Goal: Navigation & Orientation: Go to known website

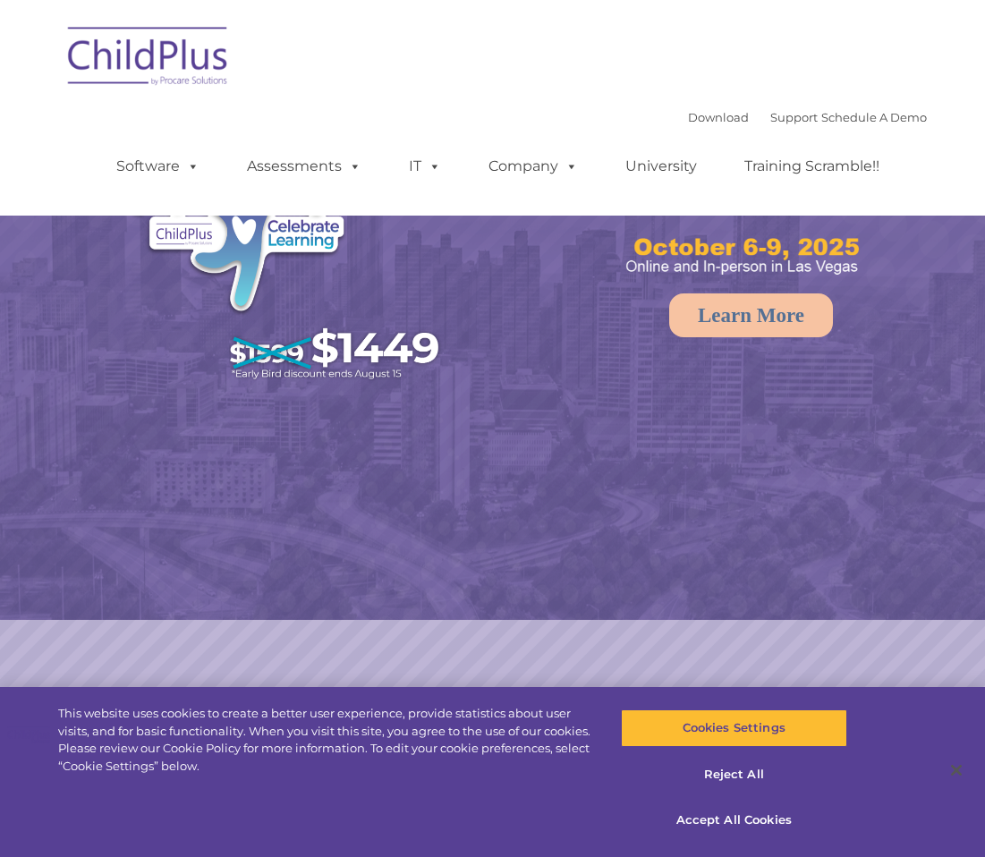
select select "MEDIUM"
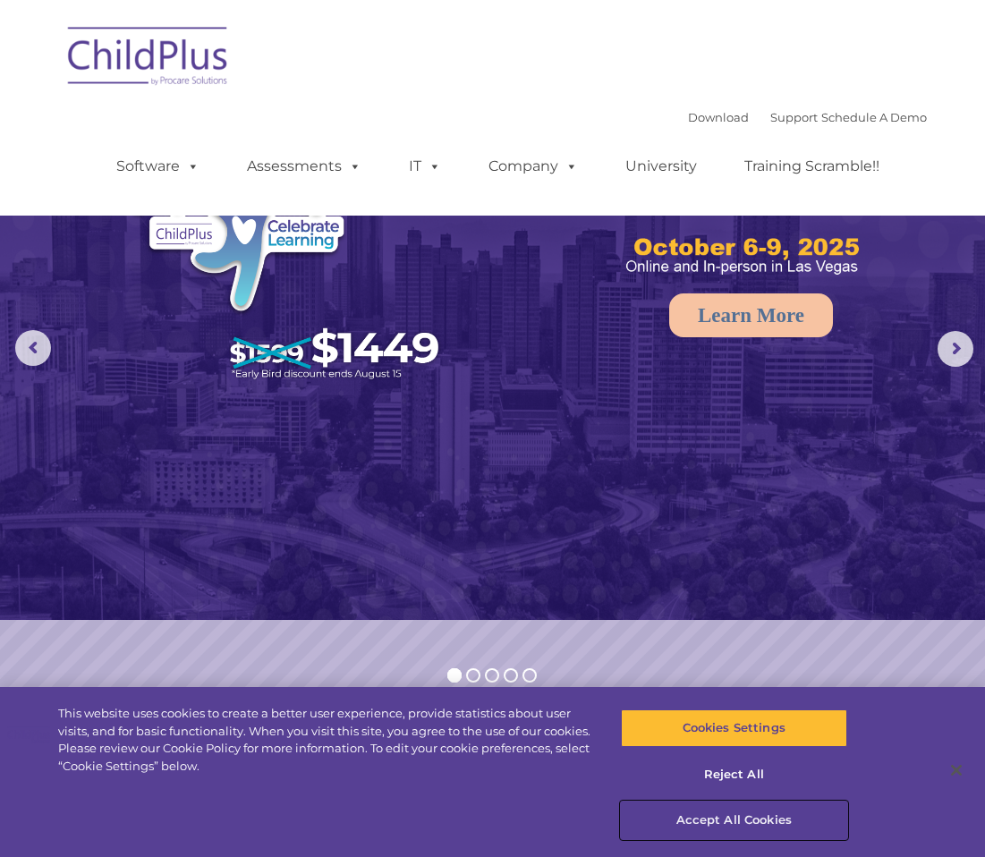
click at [693, 811] on button "Accept All Cookies" at bounding box center [734, 820] width 226 height 38
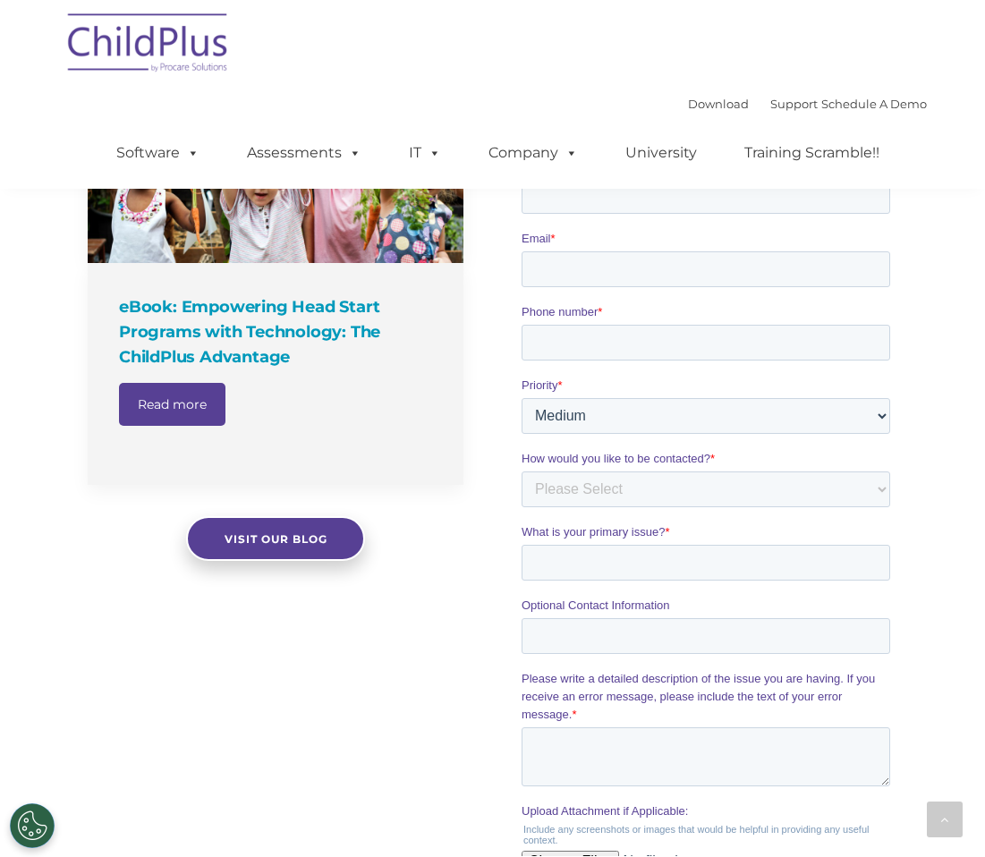
scroll to position [877, 0]
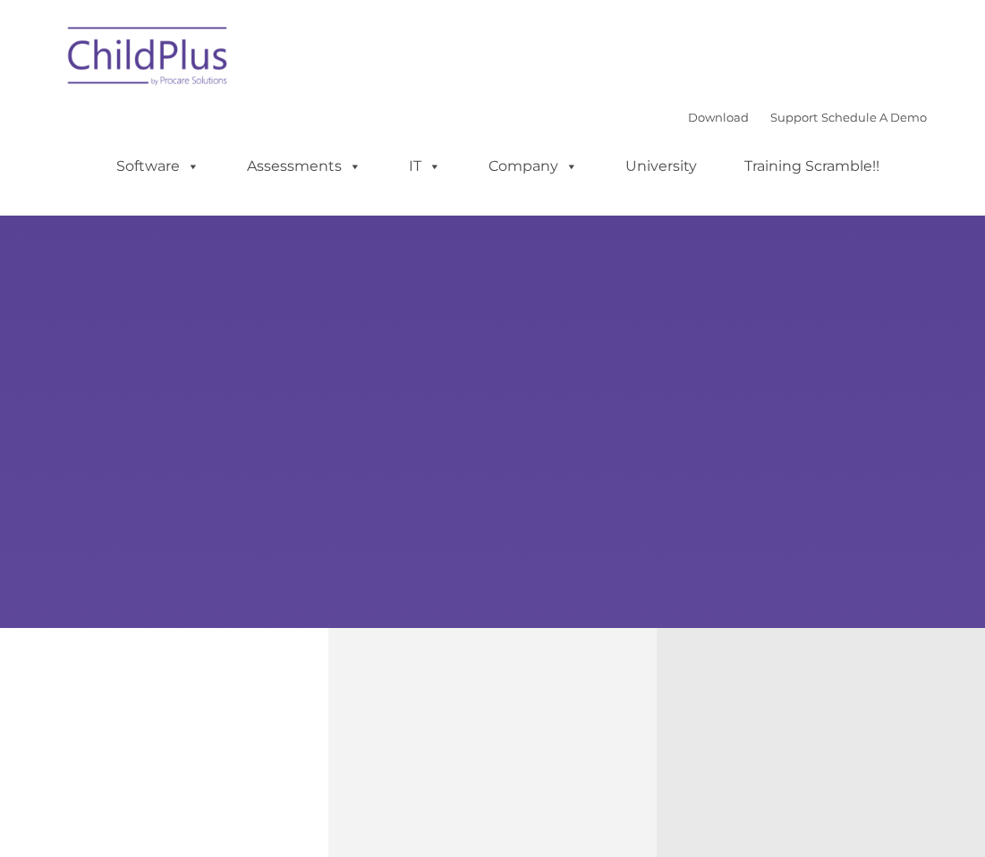
type input ""
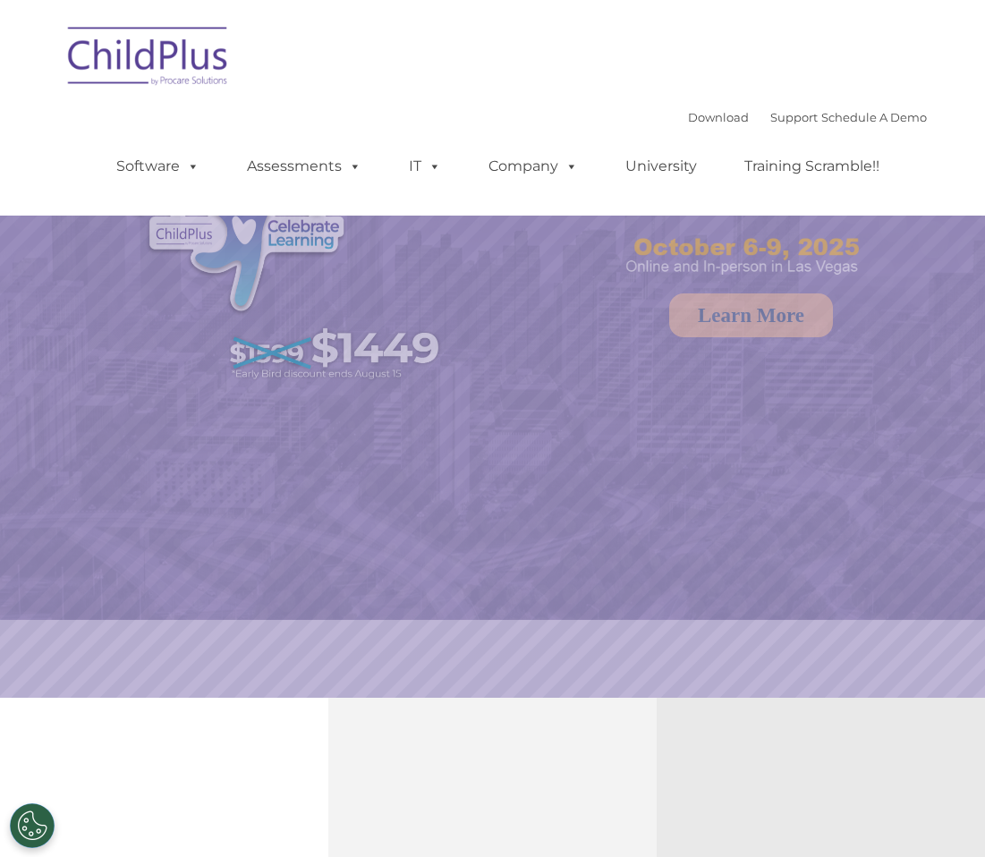
select select "MEDIUM"
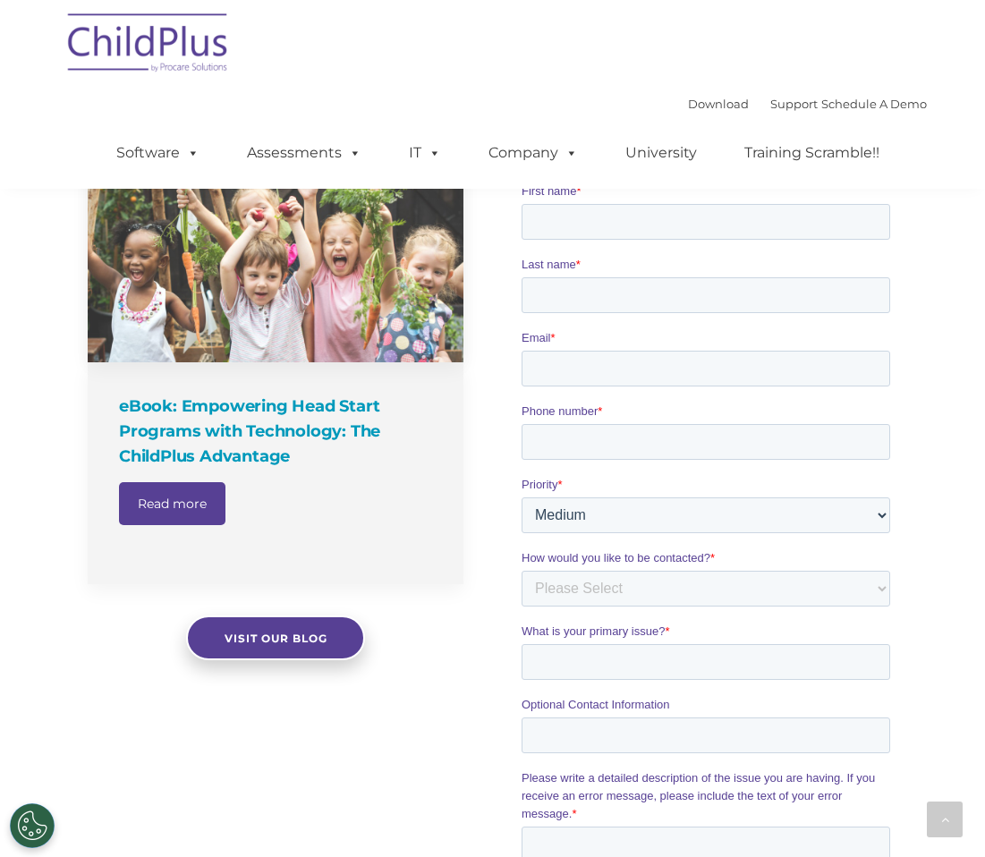
scroll to position [1297, 0]
